Goal: Transaction & Acquisition: Book appointment/travel/reservation

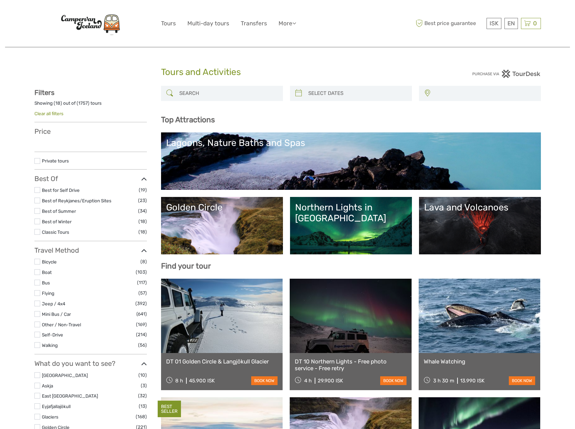
select select
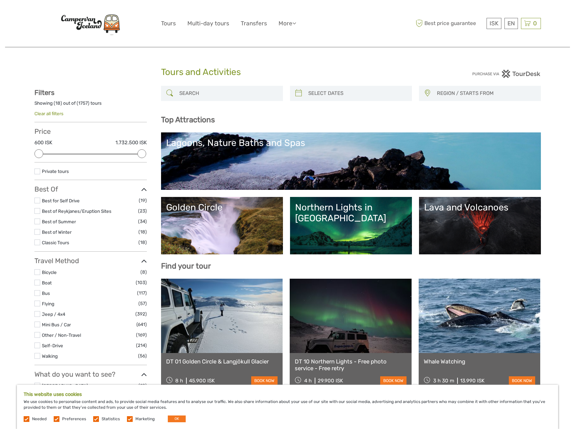
click at [38, 200] on label at bounding box center [37, 201] width 6 height 6
click at [0, 0] on input "checkbox" at bounding box center [0, 0] width 0 height 0
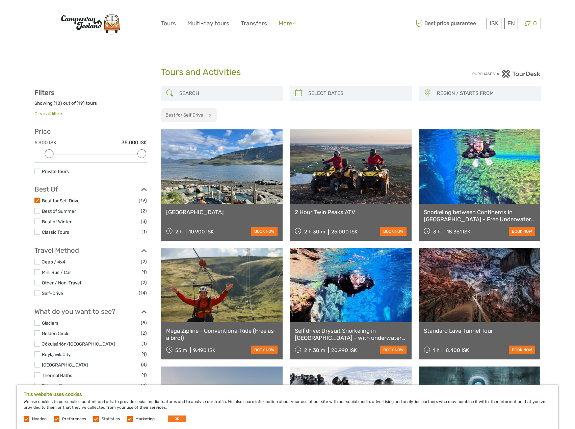
click at [288, 23] on link "More" at bounding box center [288, 24] width 18 height 10
click at [156, 7] on div at bounding box center [97, 23] width 127 height 37
click at [168, 23] on link "Tours" at bounding box center [168, 24] width 15 height 10
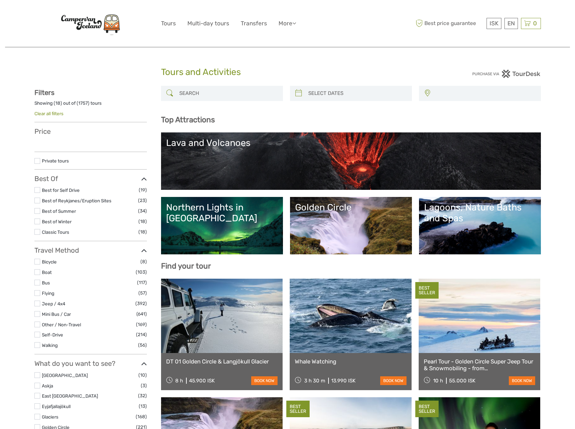
select select
